Goal: Entertainment & Leisure: Consume media (video, audio)

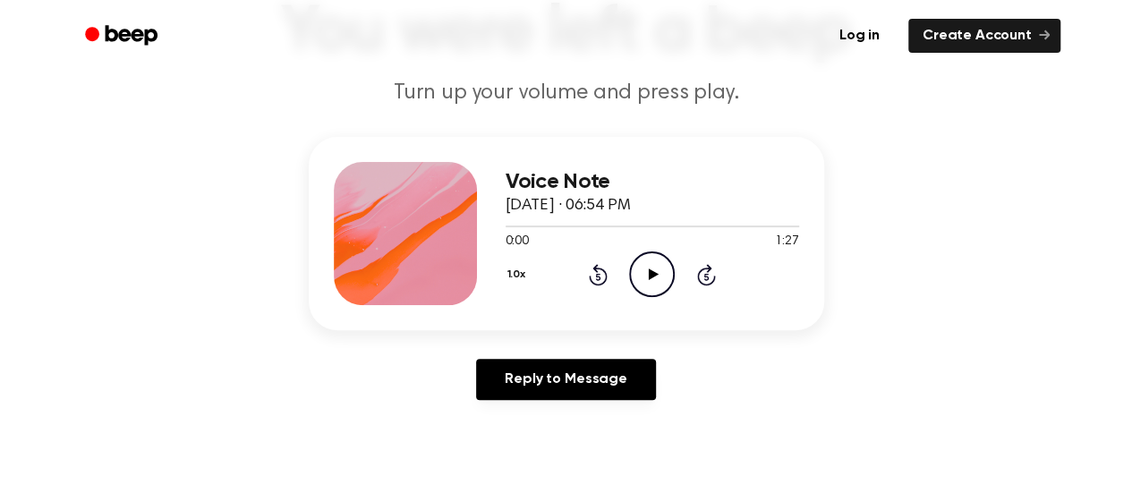
scroll to position [147, 0]
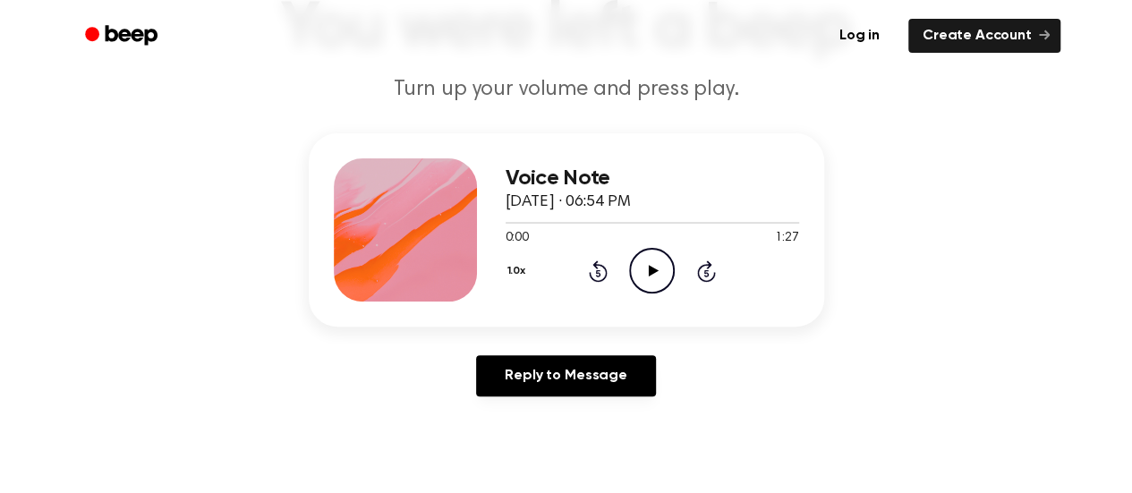
click at [643, 269] on icon "Play Audio" at bounding box center [652, 271] width 46 height 46
click at [586, 257] on div "1.0x Rewind 5 seconds Pause Audio Skip 5 seconds" at bounding box center [653, 271] width 294 height 46
click at [589, 269] on icon "Rewind 5 seconds" at bounding box center [598, 271] width 20 height 23
click at [593, 279] on icon at bounding box center [598, 270] width 19 height 21
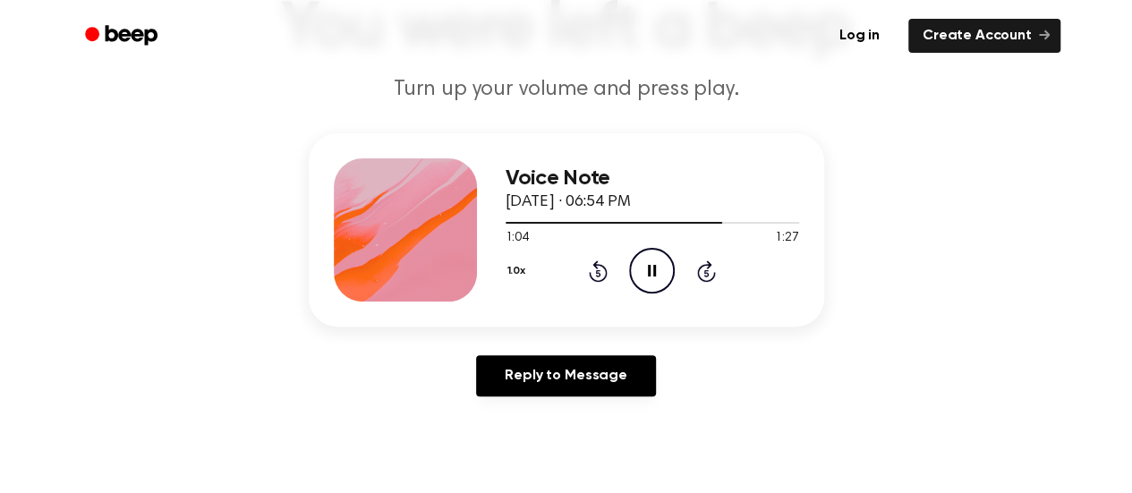
click at [593, 279] on icon at bounding box center [598, 270] width 19 height 21
click at [593, 265] on icon at bounding box center [598, 270] width 19 height 21
click at [596, 270] on icon at bounding box center [598, 272] width 4 height 7
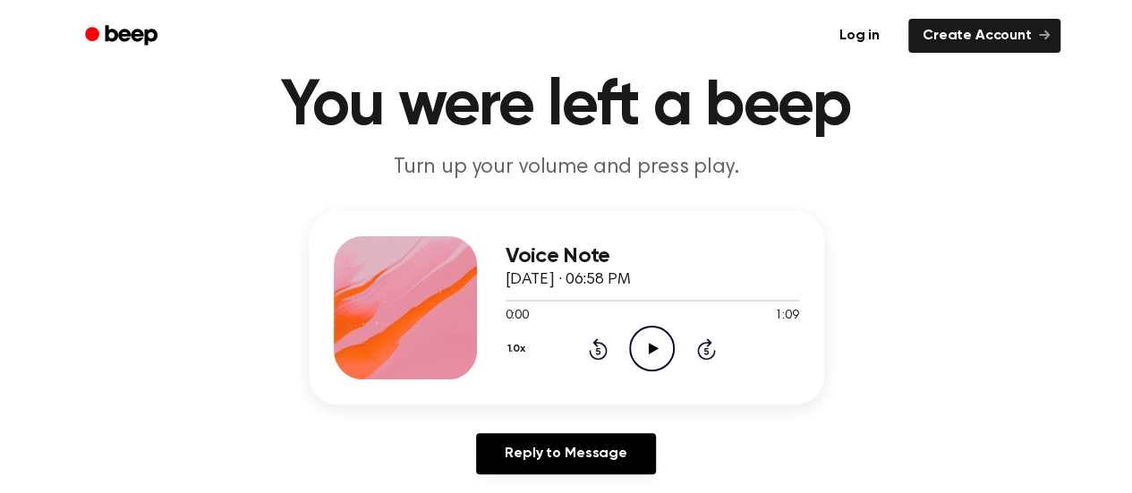
scroll to position [70, 0]
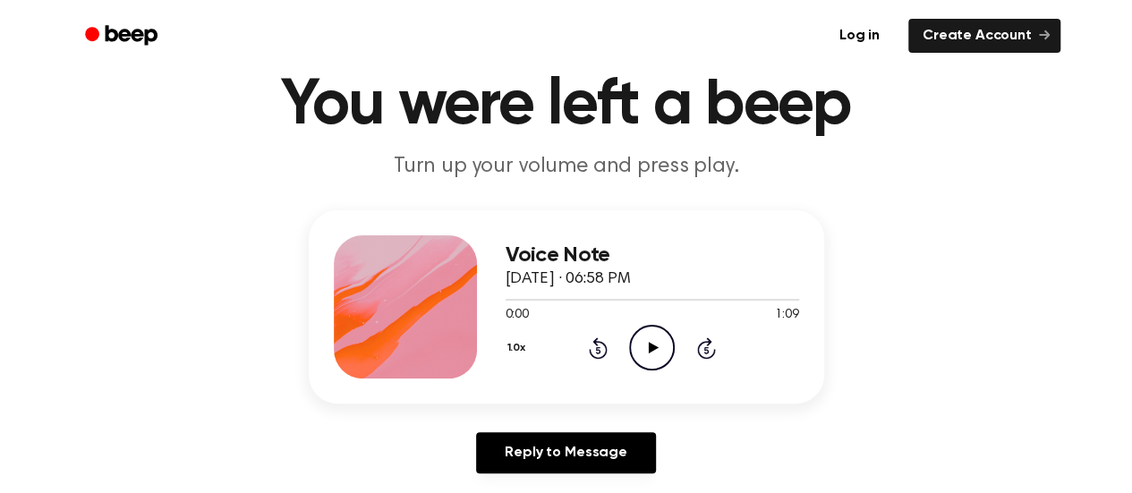
click at [653, 337] on icon "Play Audio" at bounding box center [652, 348] width 46 height 46
click at [656, 357] on icon "Pause Audio" at bounding box center [652, 348] width 46 height 46
click at [657, 337] on icon "Play Audio" at bounding box center [652, 348] width 46 height 46
click at [659, 362] on icon "Pause Audio" at bounding box center [652, 348] width 46 height 46
click at [657, 336] on icon "Play Audio" at bounding box center [652, 348] width 46 height 46
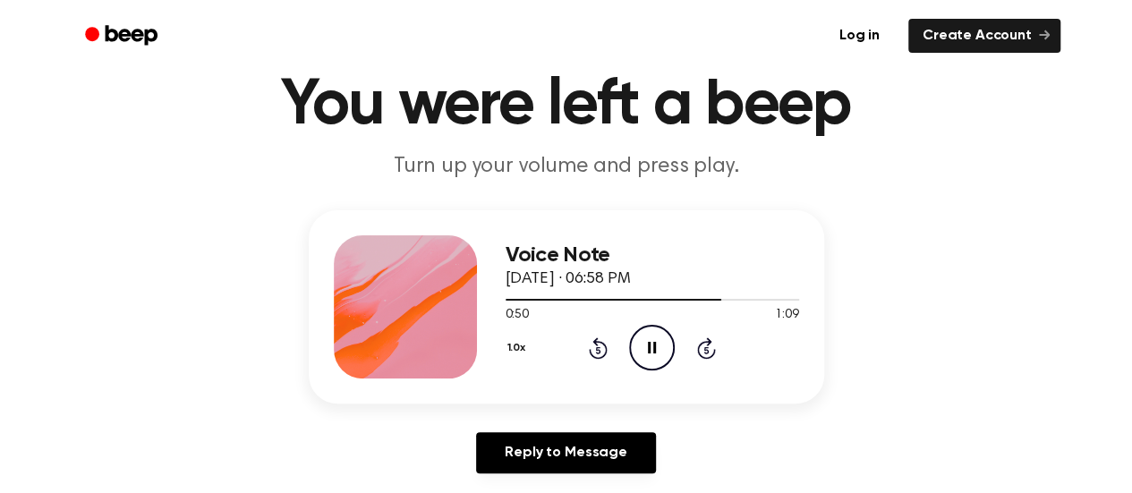
click at [657, 336] on icon "Pause Audio" at bounding box center [652, 348] width 46 height 46
click at [630, 339] on icon "Play Audio" at bounding box center [652, 348] width 46 height 46
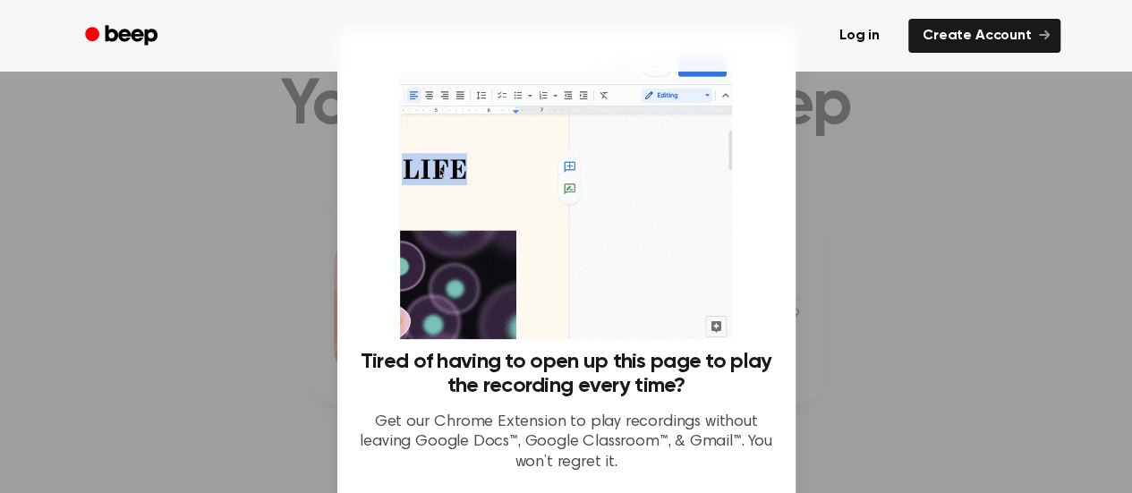
click at [252, 256] on div at bounding box center [566, 246] width 1132 height 493
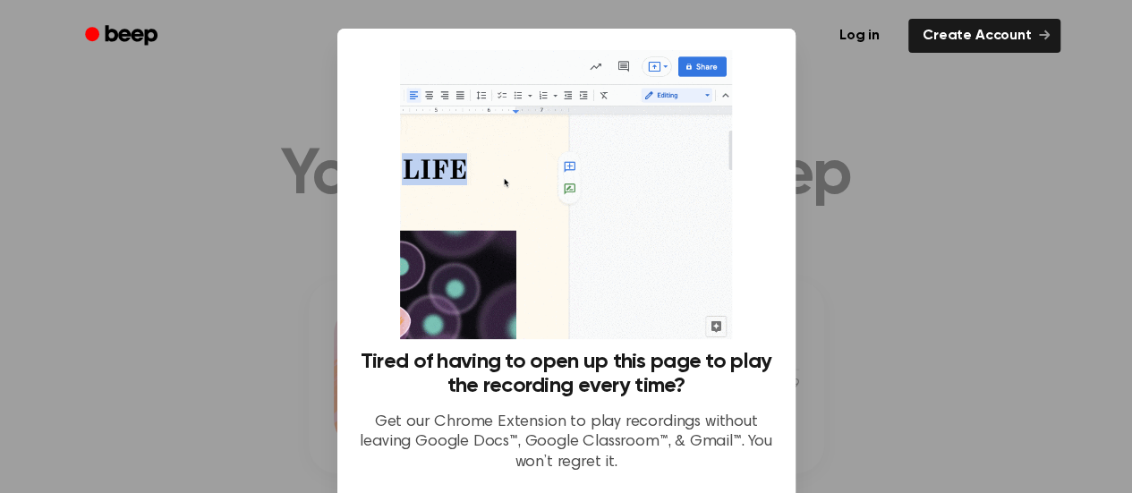
scroll to position [158, 0]
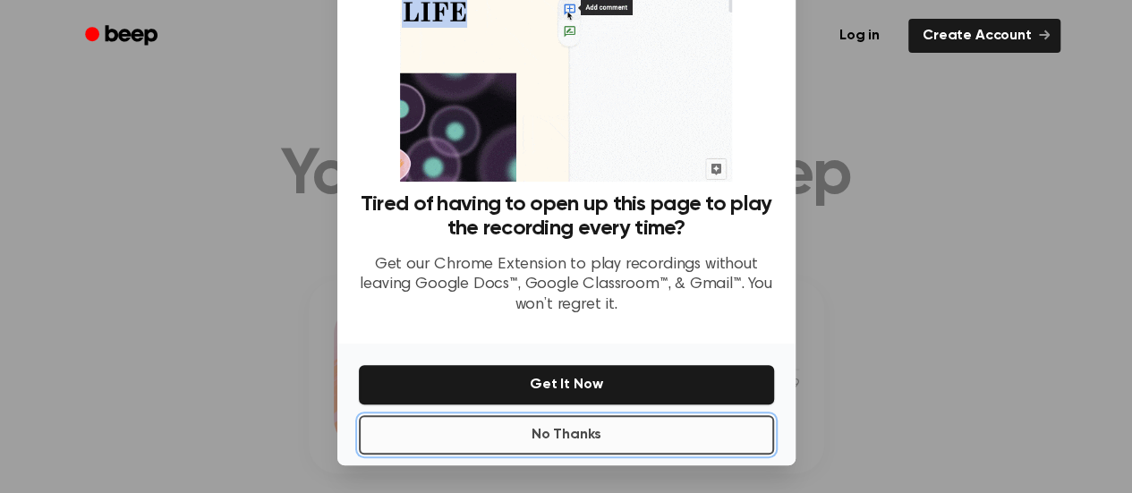
click at [578, 432] on button "No Thanks" at bounding box center [566, 434] width 415 height 39
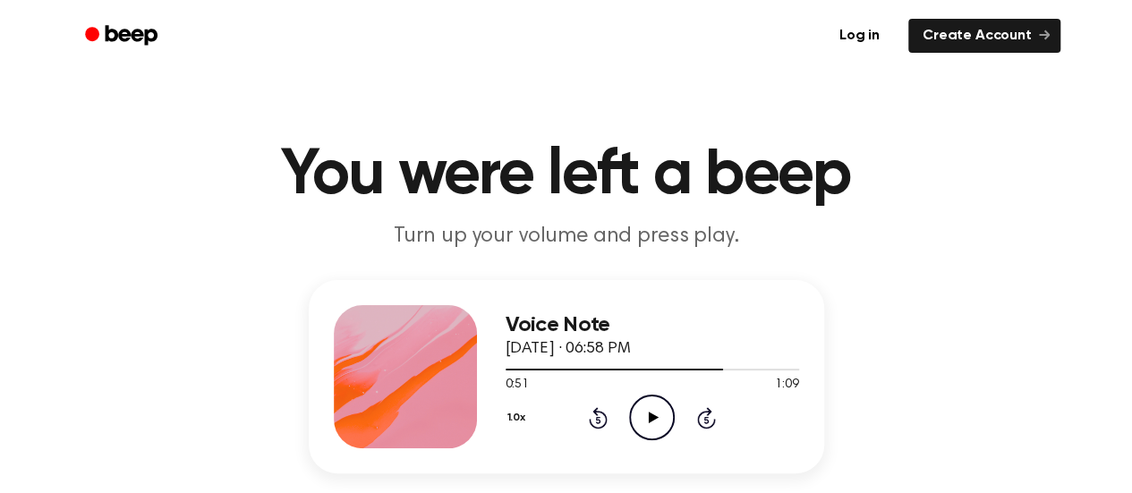
click at [664, 425] on icon "Play Audio" at bounding box center [652, 418] width 46 height 46
click at [662, 423] on icon "Play Audio" at bounding box center [652, 418] width 46 height 46
click at [646, 416] on icon "Pause Audio" at bounding box center [652, 418] width 46 height 46
